Goal: Task Accomplishment & Management: Use online tool/utility

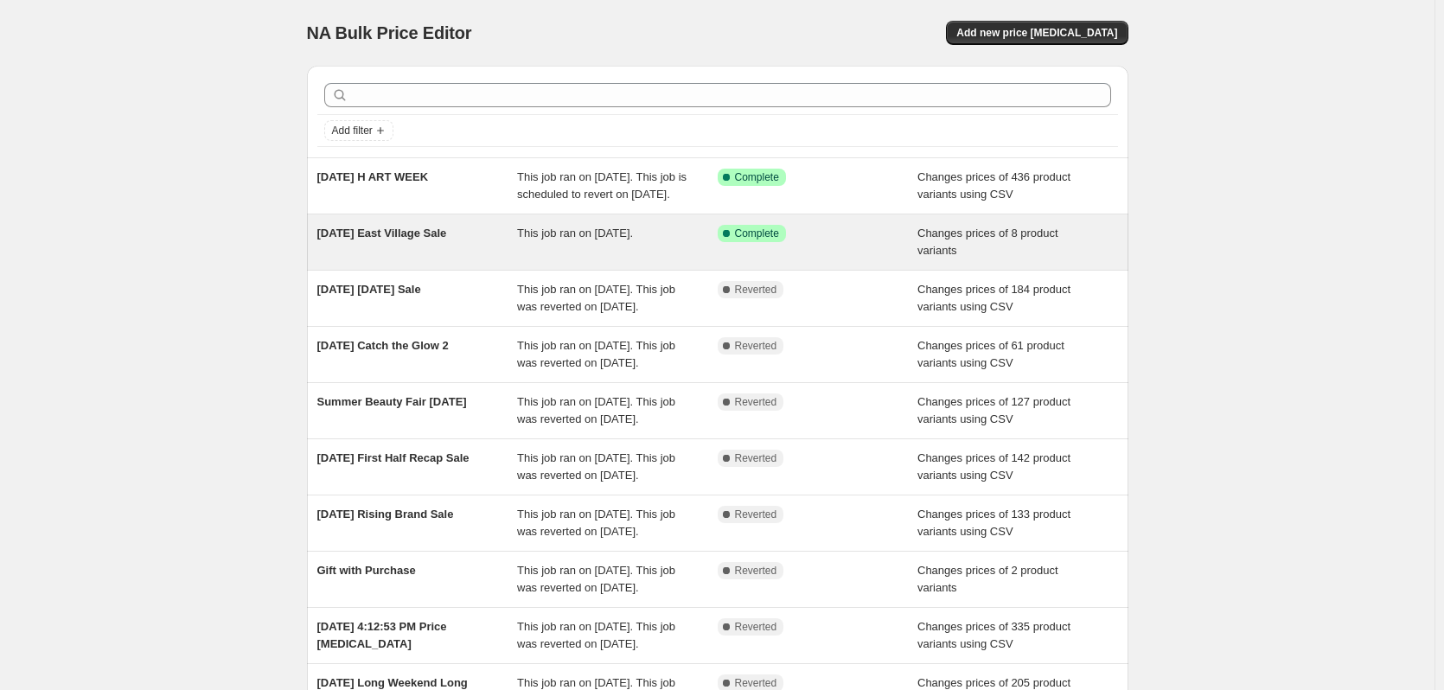
click at [426, 259] on div "[DATE] East Village Sale" at bounding box center [417, 242] width 201 height 35
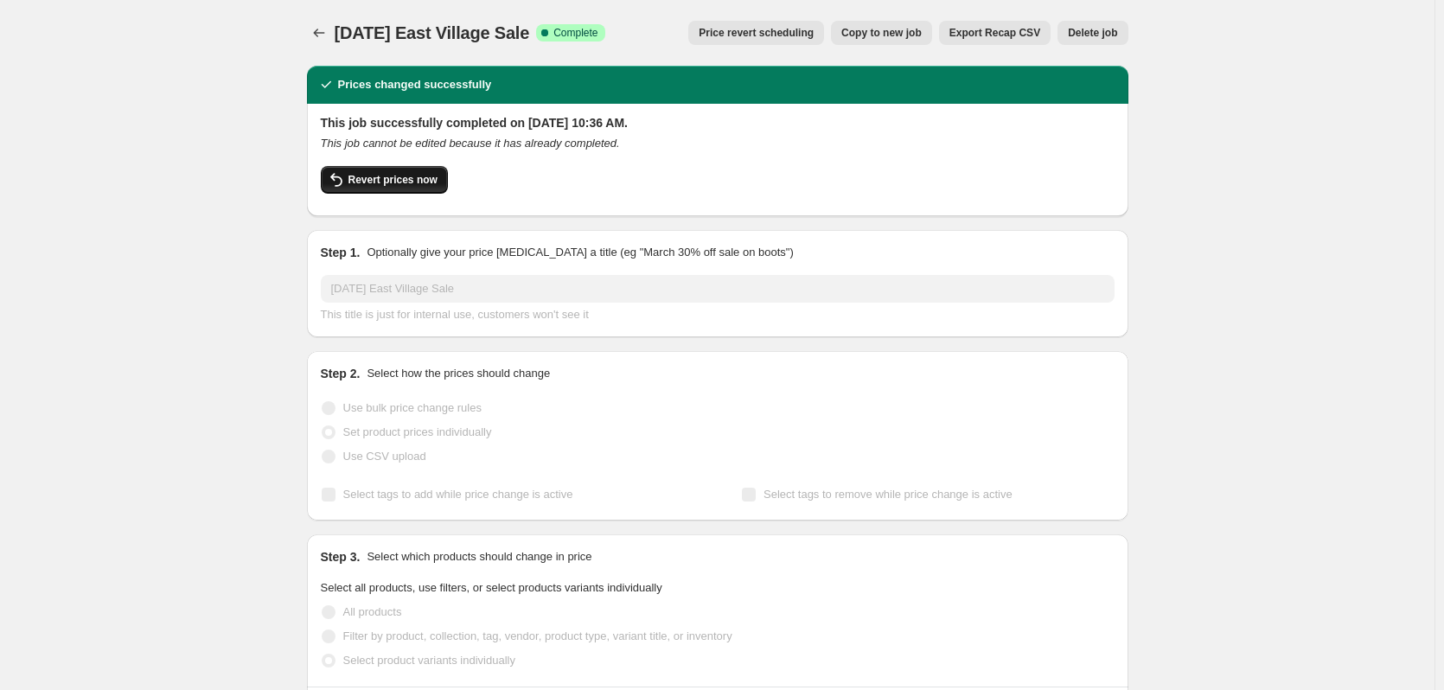
click at [373, 179] on span "Revert prices now" at bounding box center [392, 180] width 89 height 14
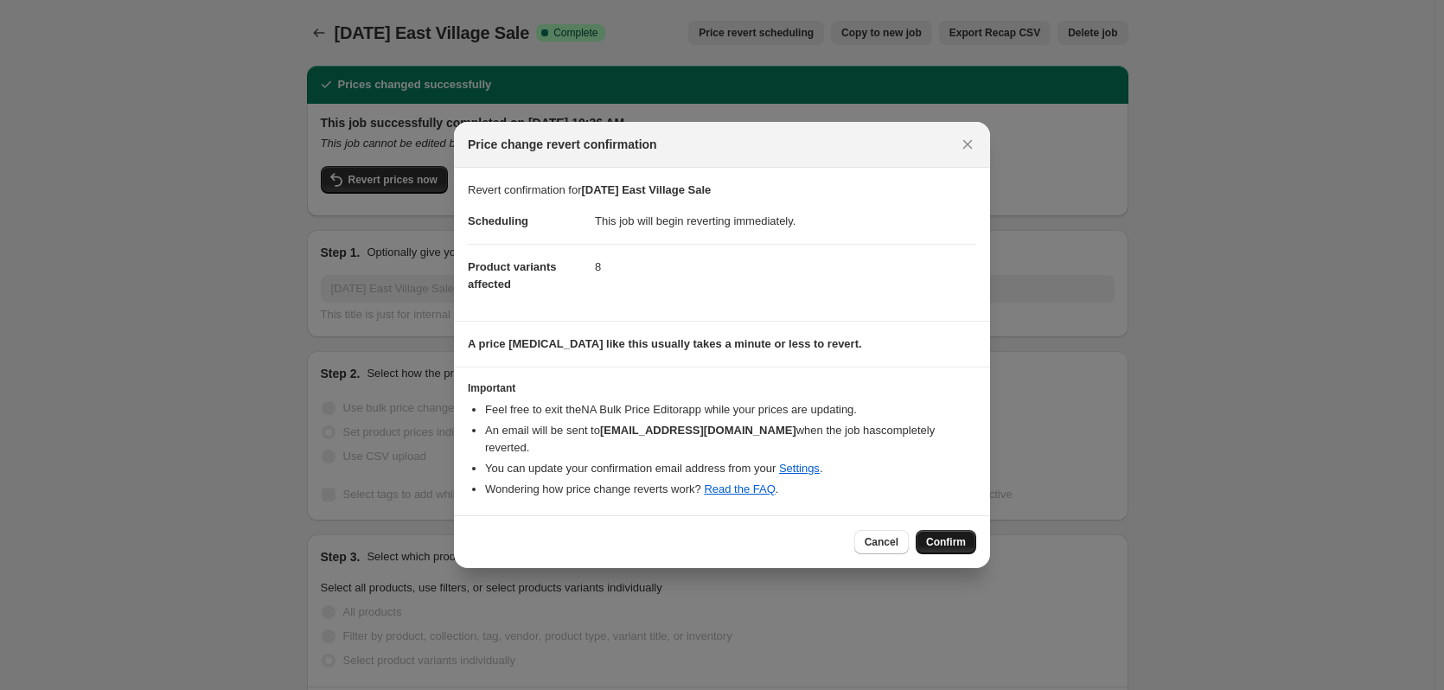
click at [949, 535] on span "Confirm" at bounding box center [946, 542] width 40 height 14
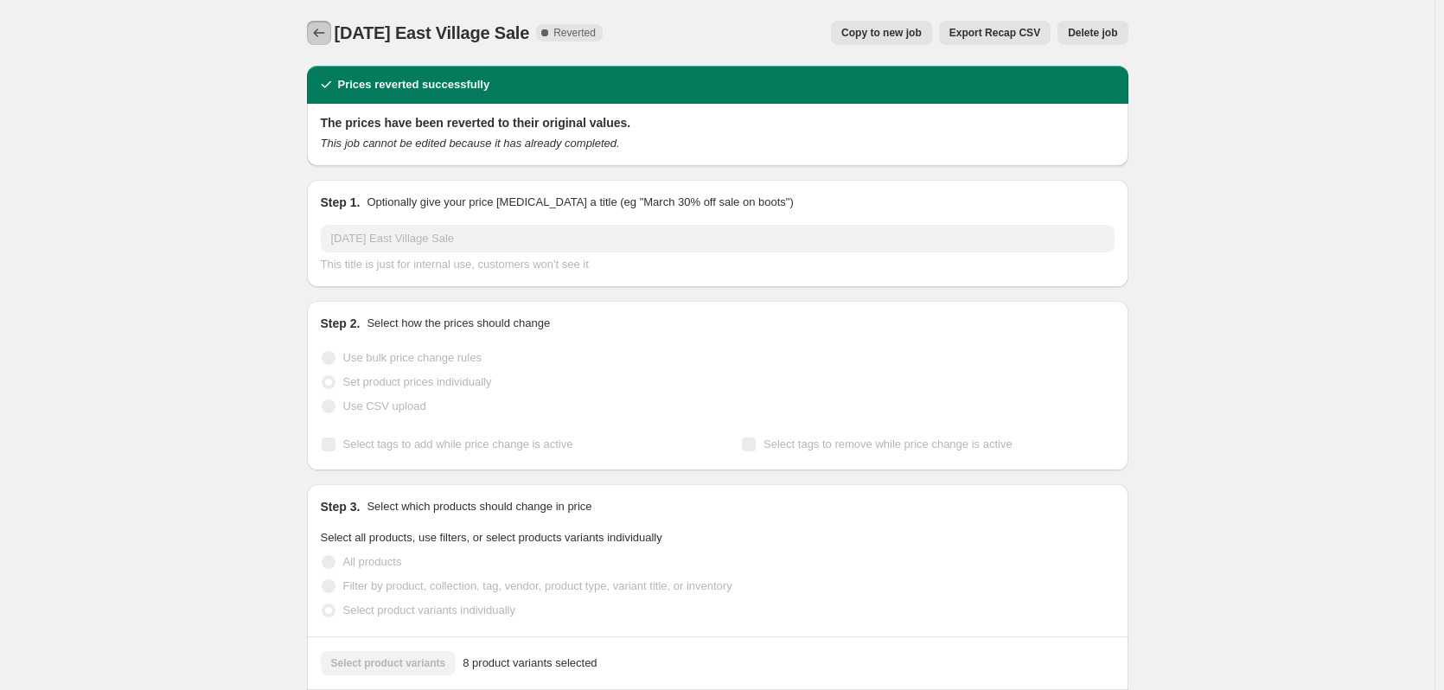
click at [315, 31] on icon "Price change jobs" at bounding box center [318, 32] width 17 height 17
